Goal: Navigation & Orientation: Find specific page/section

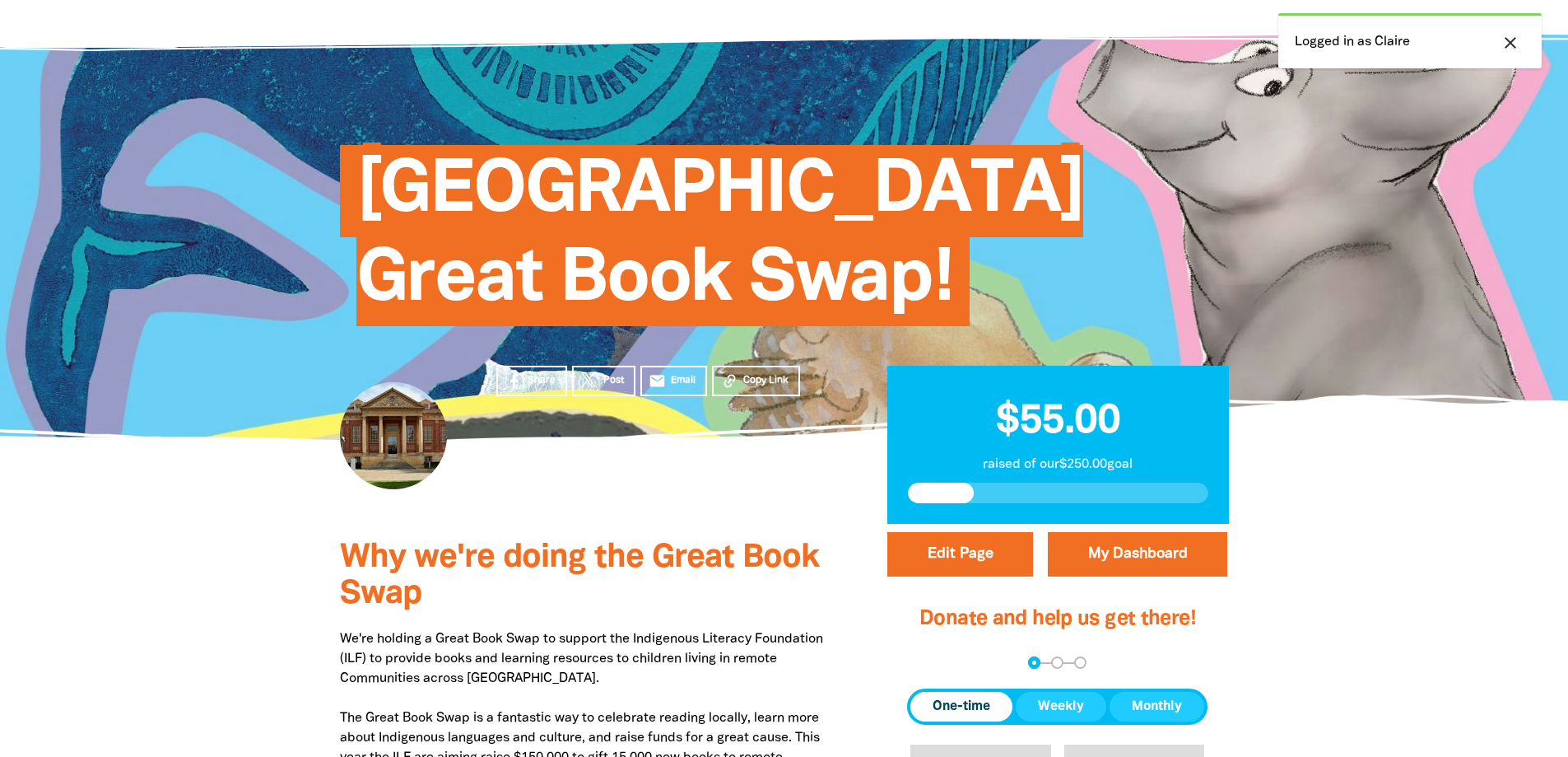
scroll to position [329, 0]
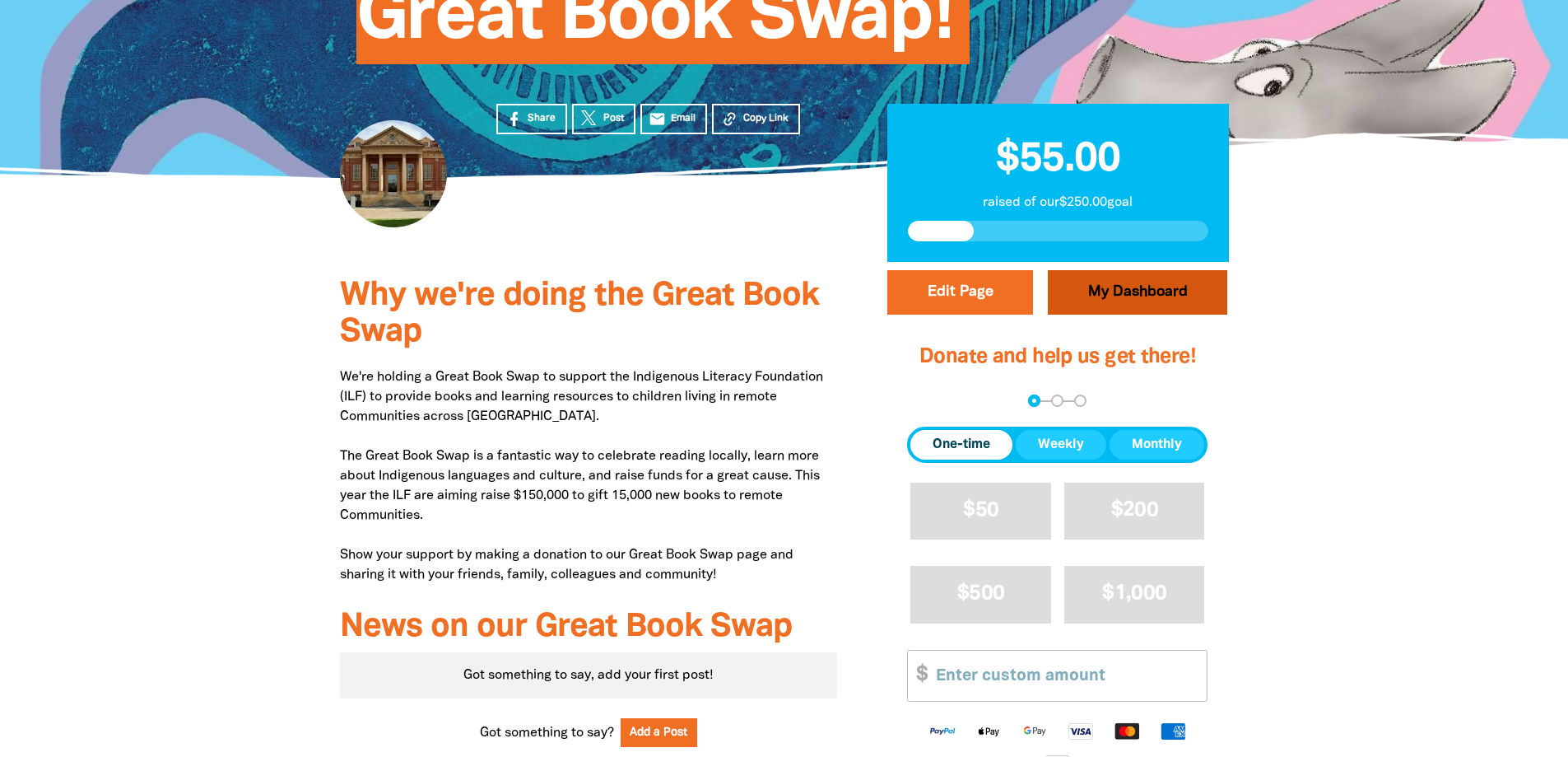
click at [1160, 276] on link "My Dashboard" at bounding box center [1137, 292] width 179 height 45
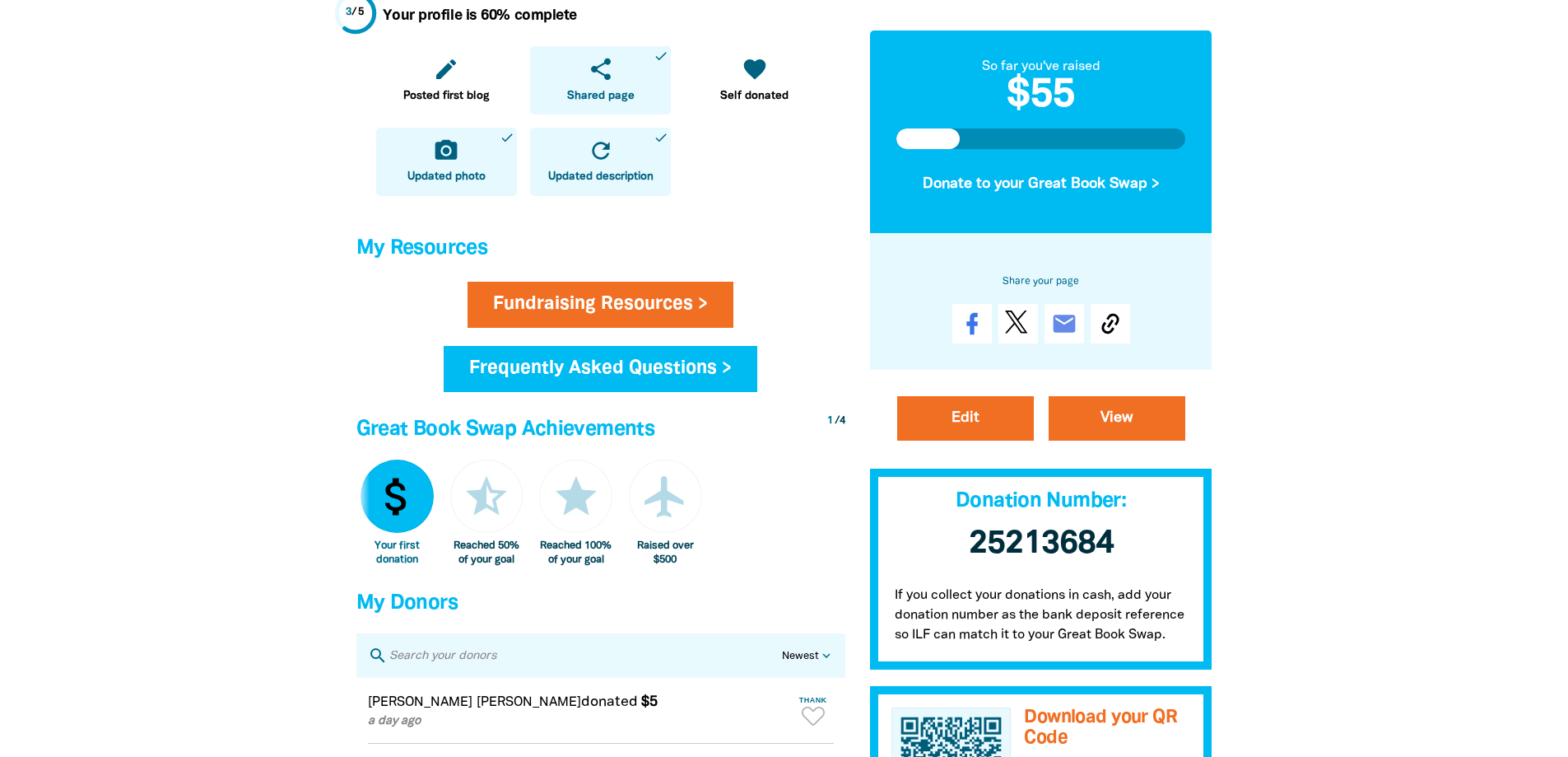
scroll to position [412, 0]
